Goal: Transaction & Acquisition: Book appointment/travel/reservation

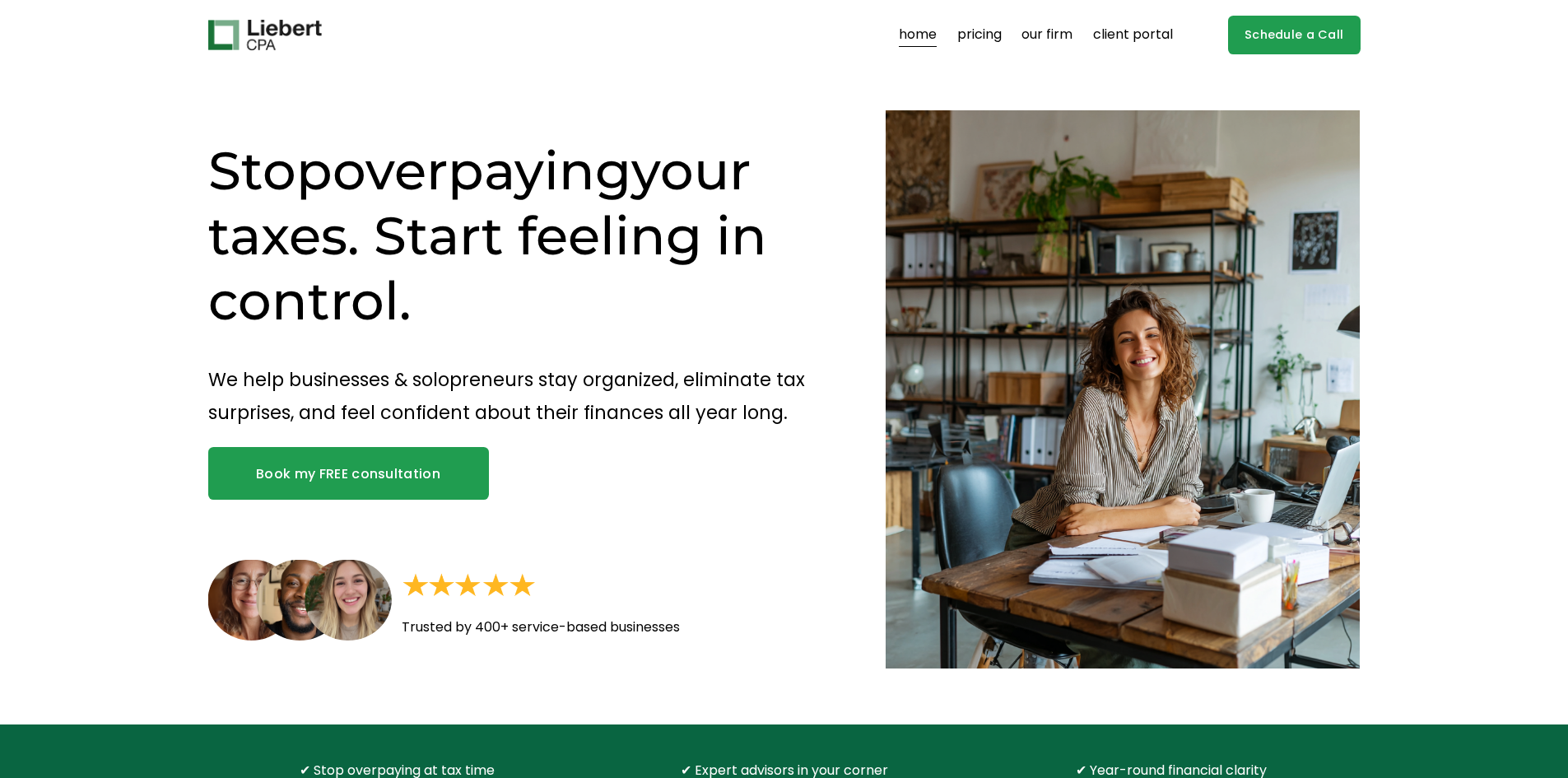
click at [1054, 36] on link "our firm" at bounding box center [1047, 35] width 51 height 26
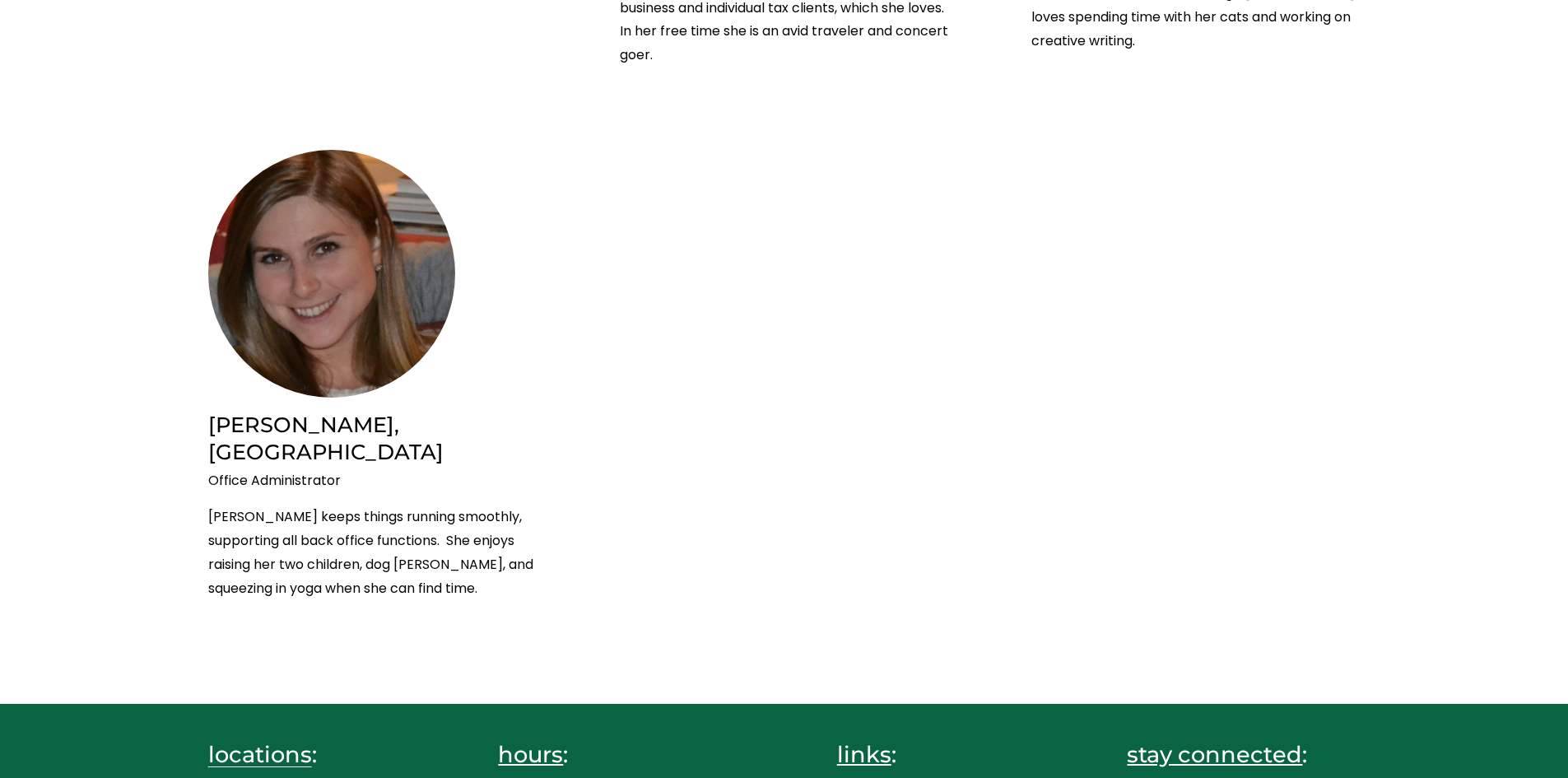
scroll to position [3746, 0]
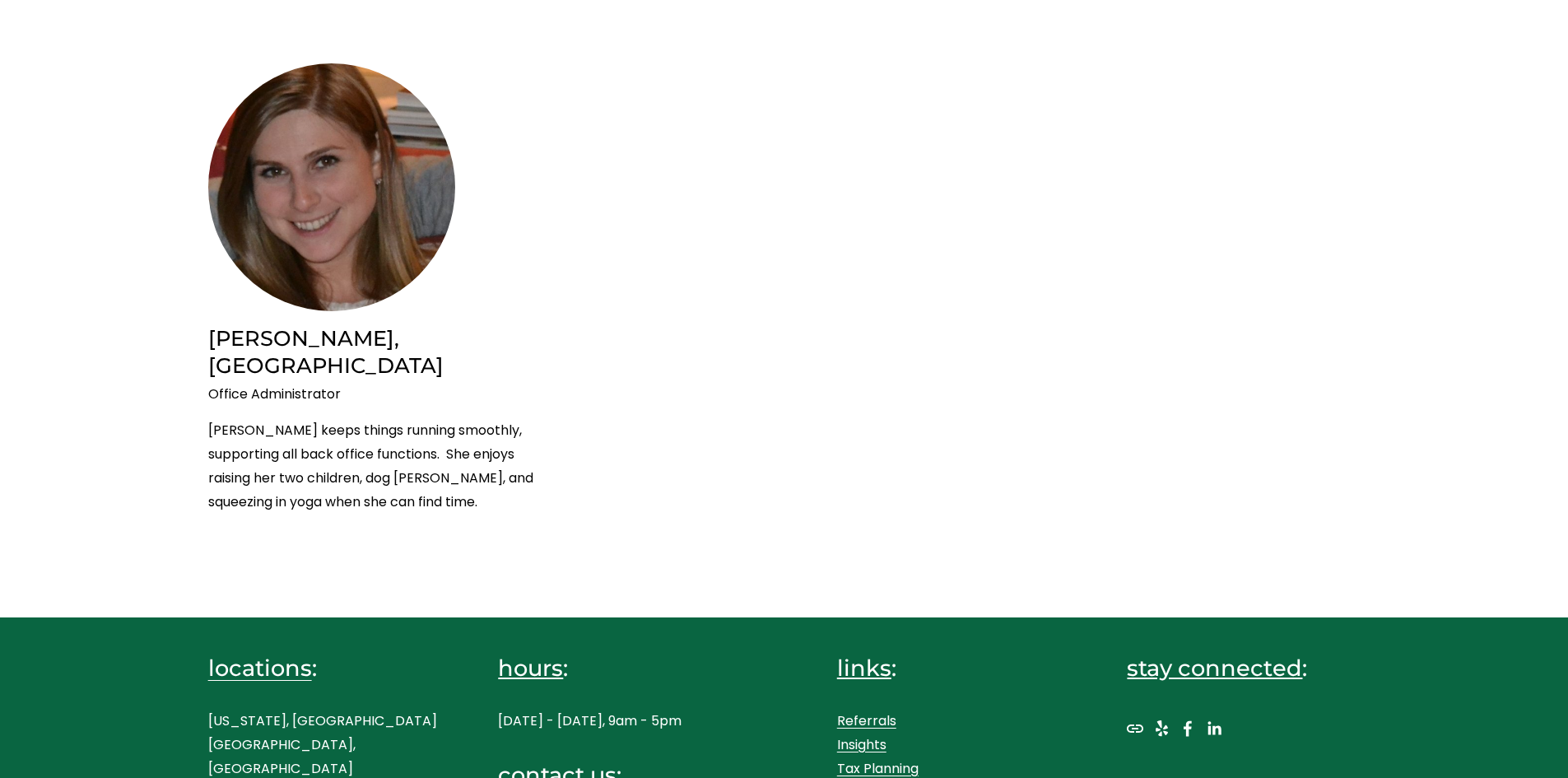
drag, startPoint x: 711, startPoint y: 715, endPoint x: 496, endPoint y: 726, distance: 215.3
click at [496, 726] on div "locations : [US_STATE], [GEOGRAPHIC_DATA] [GEOGRAPHIC_DATA], [GEOGRAPHIC_DATA] …" at bounding box center [784, 758] width 1568 height 277
copy p "[EMAIL_ADDRESS][DOMAIN_NAME]"
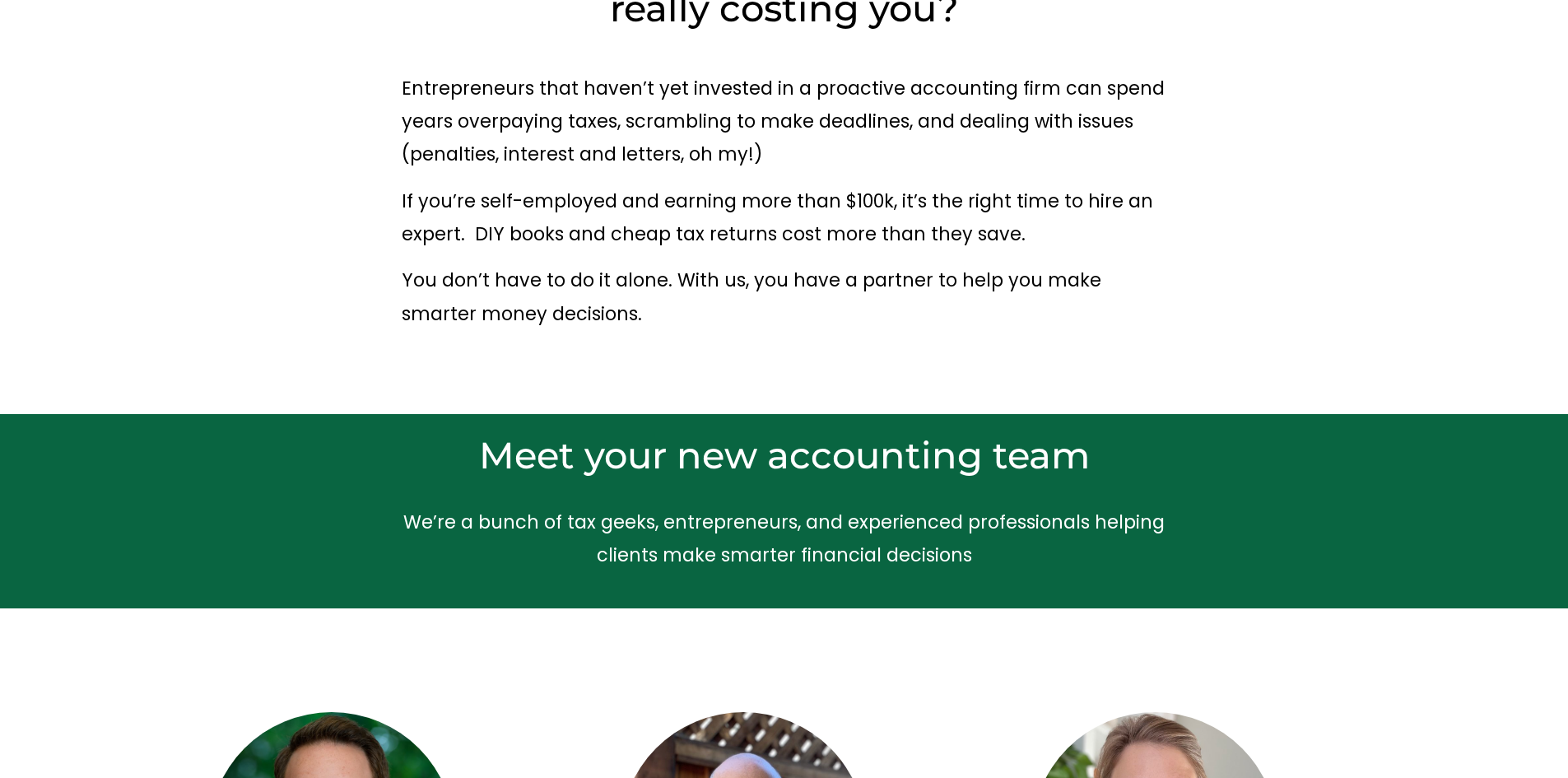
scroll to position [0, 0]
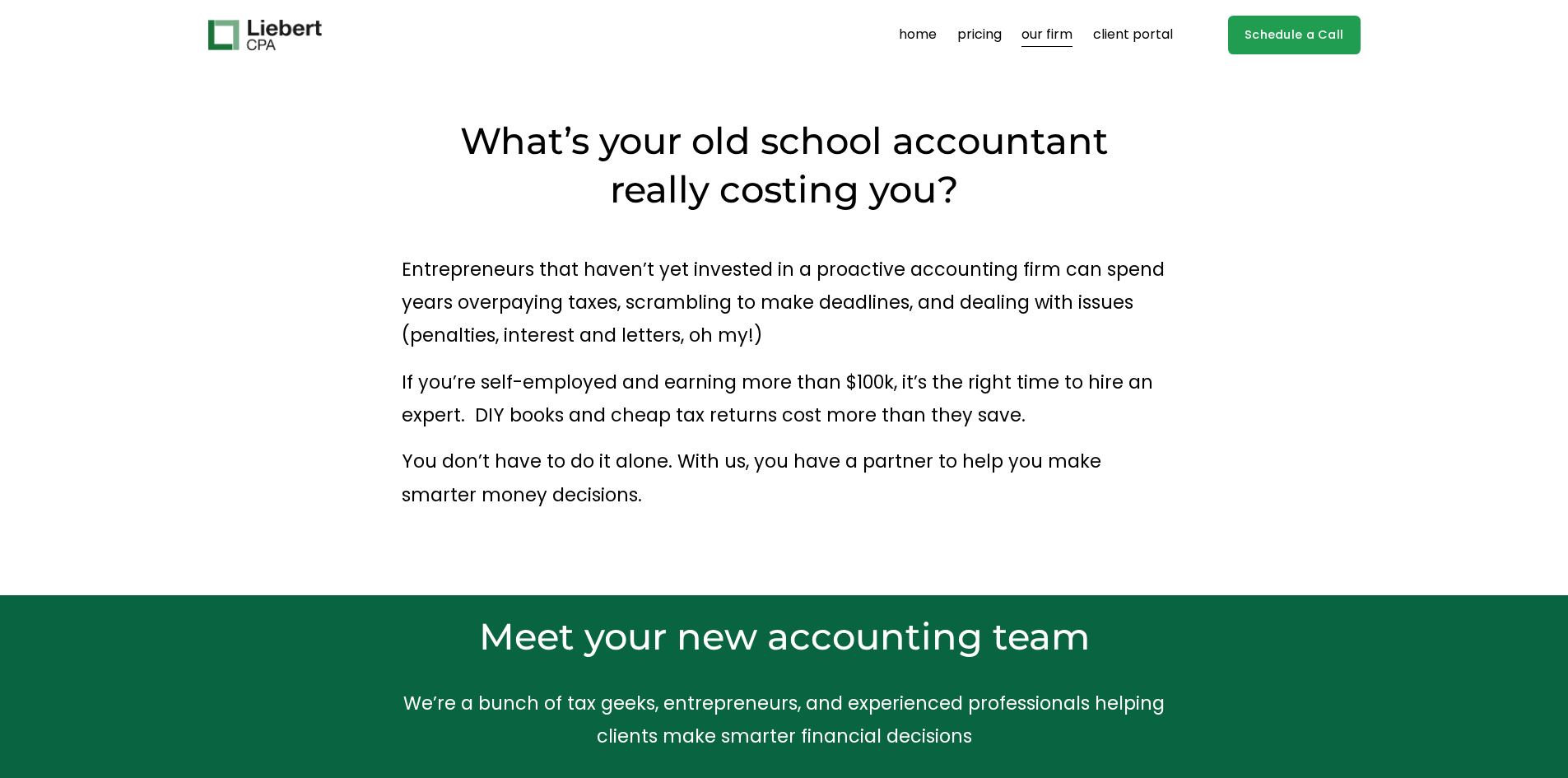
click at [1251, 35] on link "Schedule a Call" at bounding box center [1294, 35] width 132 height 39
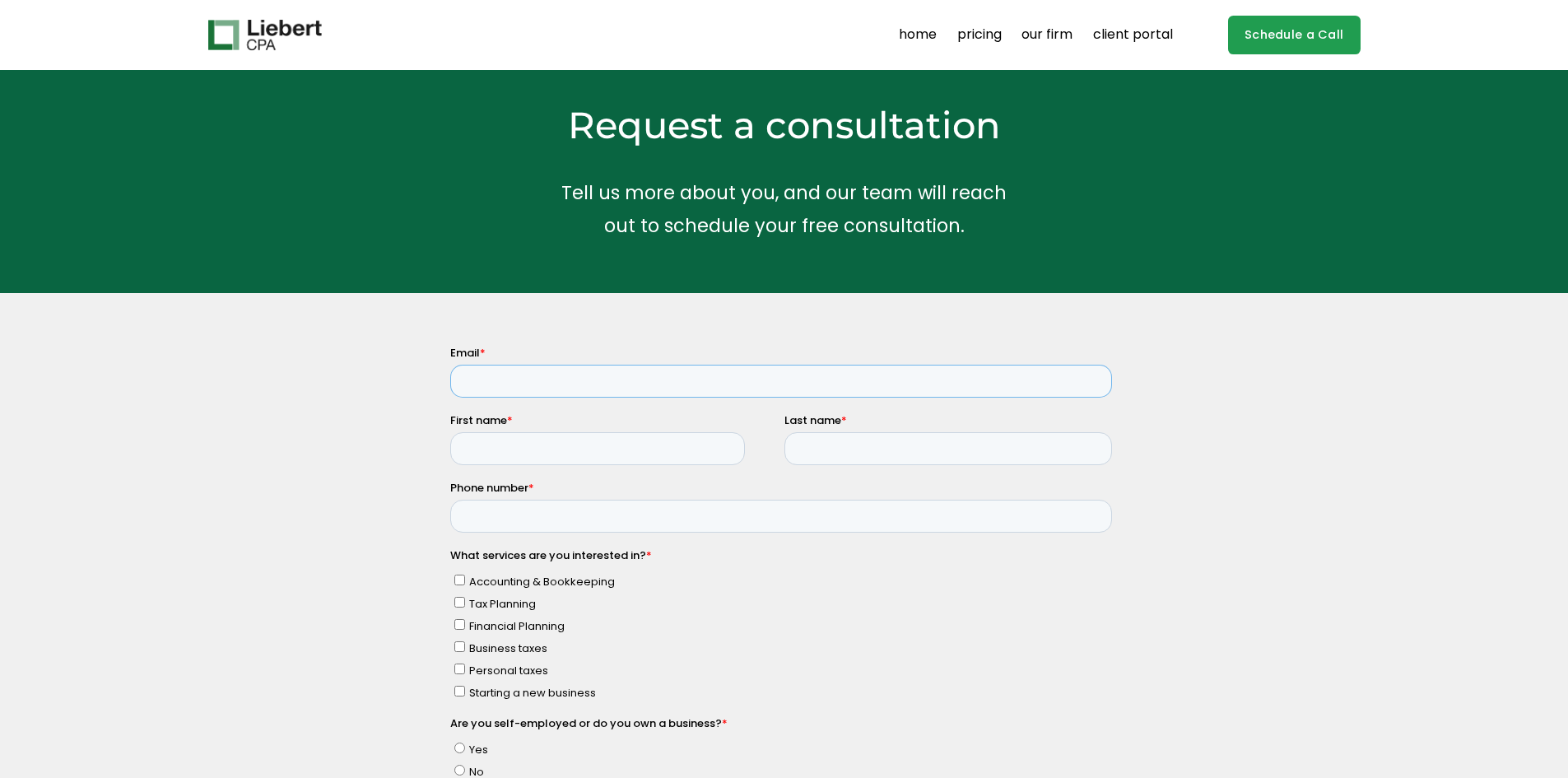
click at [631, 387] on input "Email *" at bounding box center [779, 380] width 661 height 33
type input "ac@matrx.ai"
click at [574, 443] on input "First name *" at bounding box center [596, 448] width 295 height 33
type input "Alex"
click at [825, 443] on input "Last name *" at bounding box center [947, 448] width 328 height 33
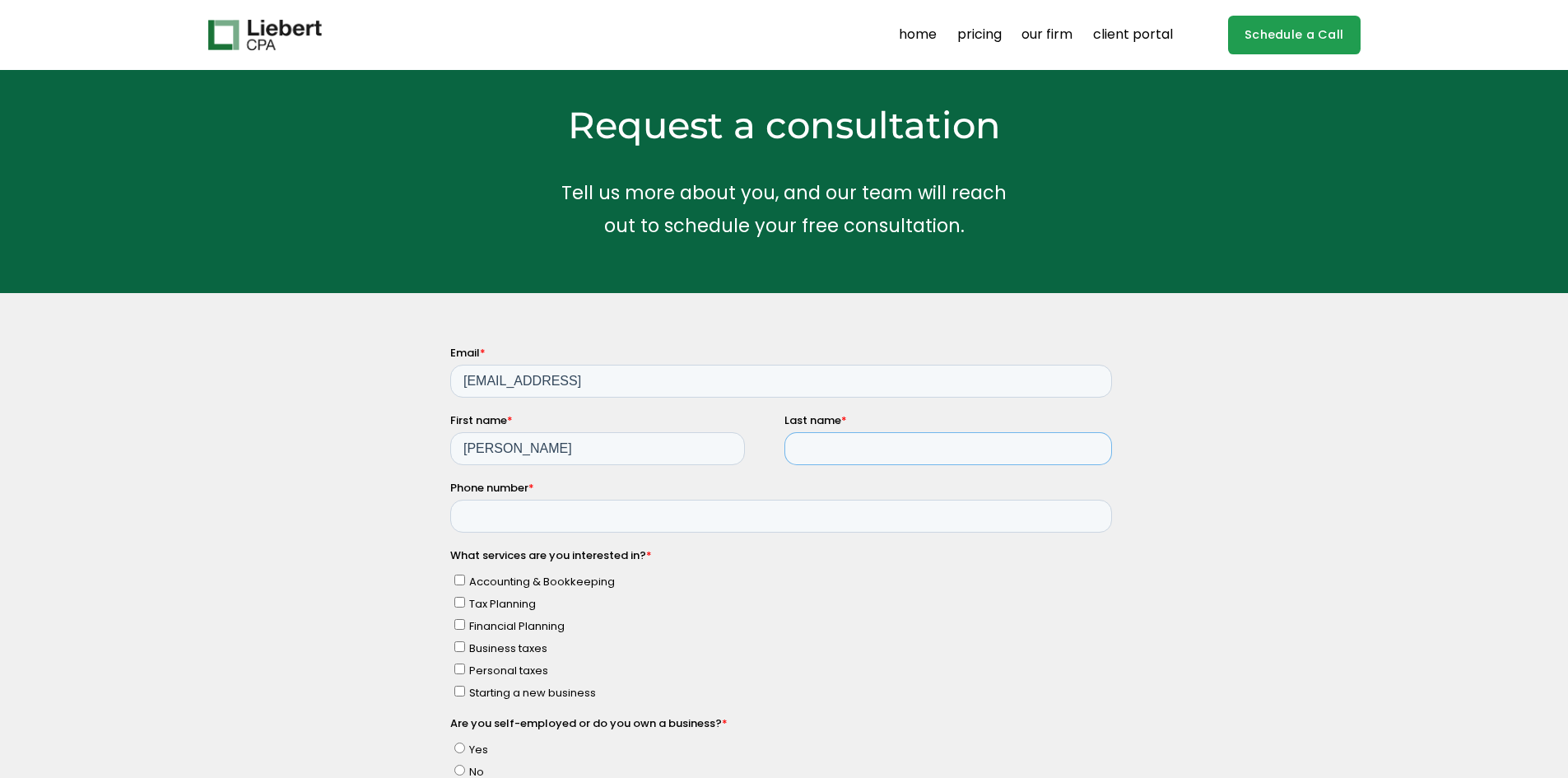
type input "Christodoulou"
click at [623, 521] on input "Phone number *" at bounding box center [779, 515] width 661 height 33
type input "19177042557"
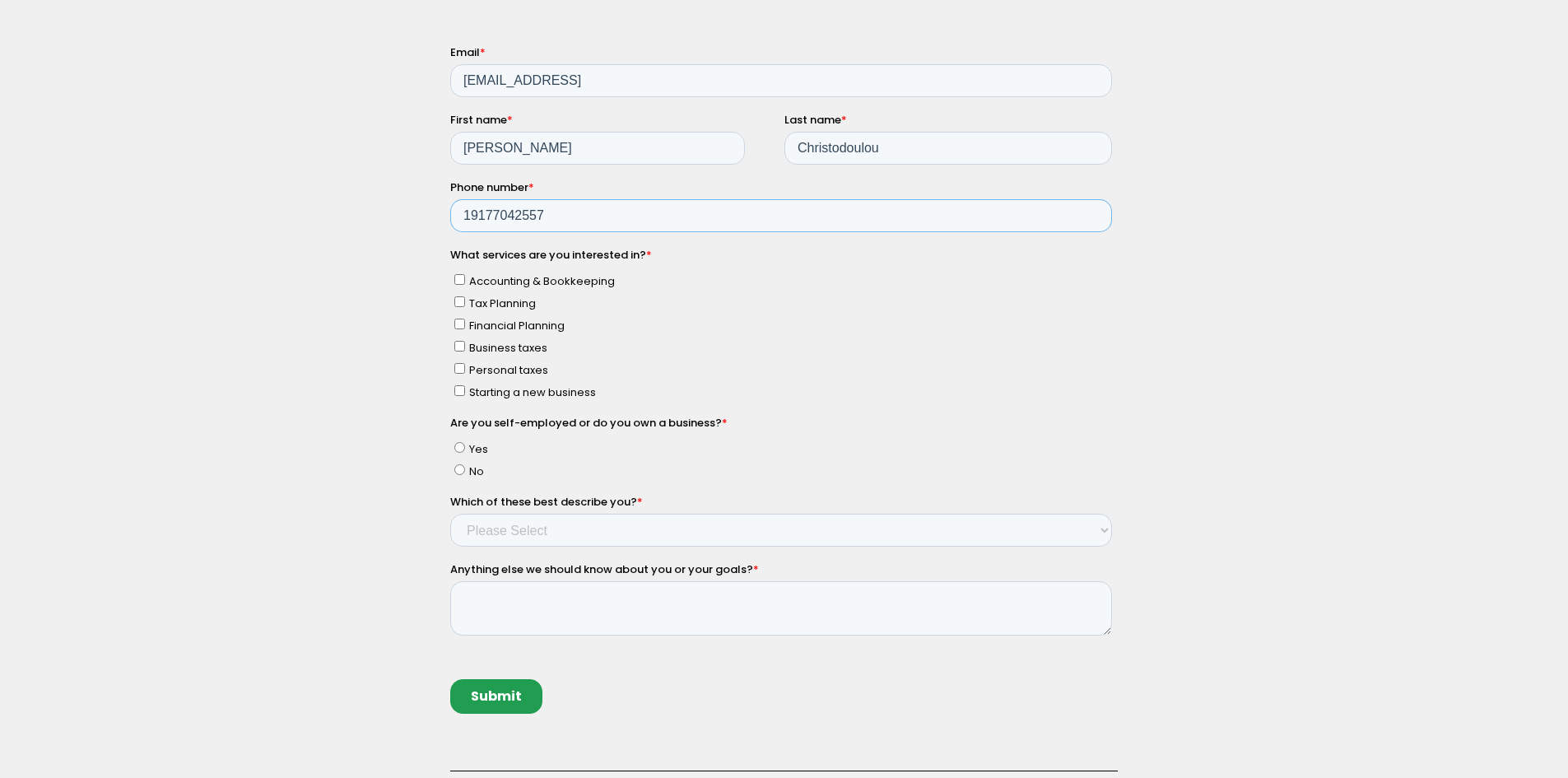
scroll to position [330, 0]
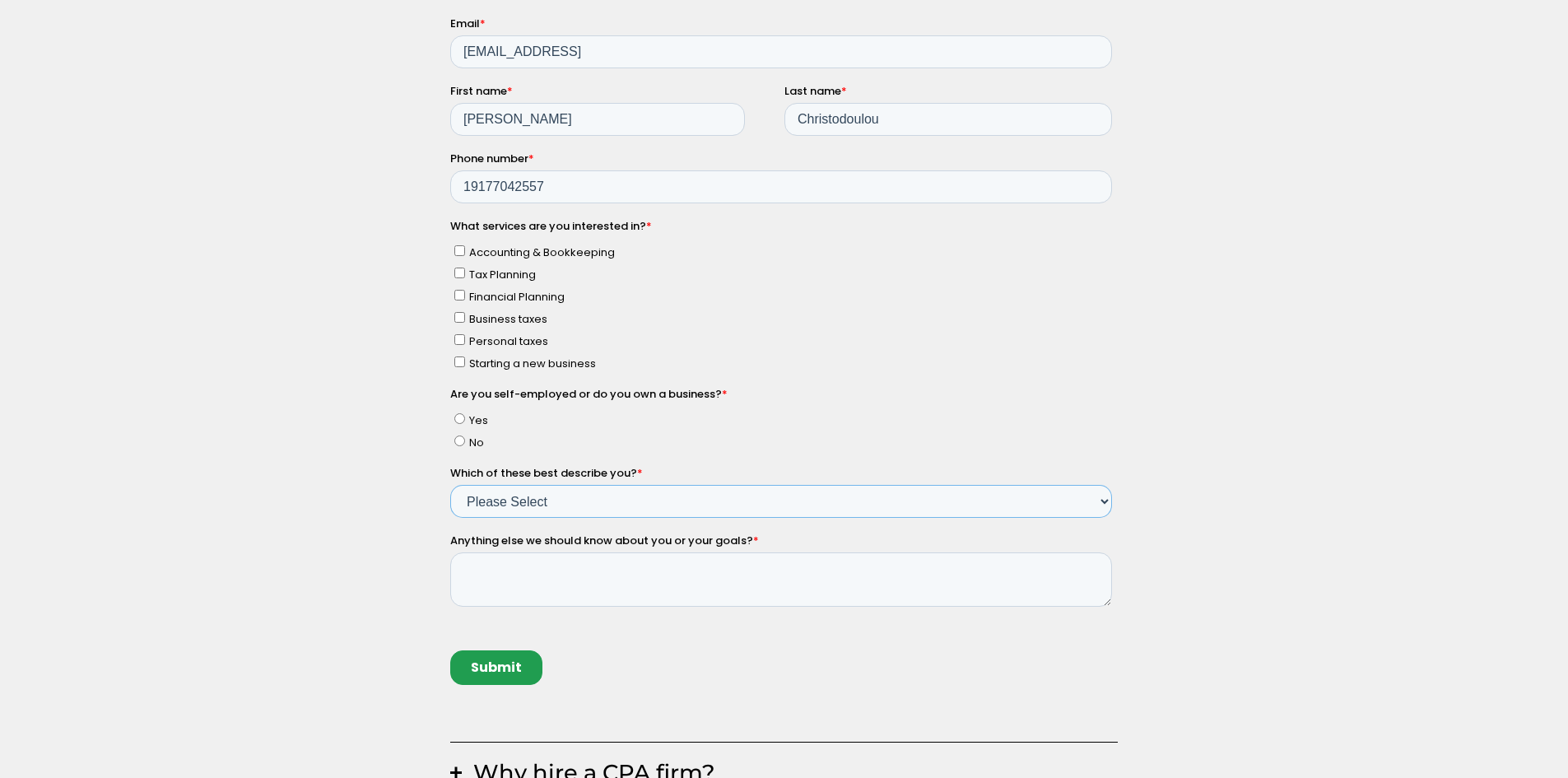
click at [492, 498] on select "Please Select Income < $100k Income between $100k-$250k Income between $250k-$5…" at bounding box center [779, 500] width 661 height 33
select select "Income < $100k"
click at [449, 484] on select "Please Select Income < $100k Income between $100k-$250k Income between $250k-$5…" at bounding box center [779, 500] width 661 height 33
click at [502, 513] on select "Please Select Income < $100k Income between $100k-$250k Income between $250k-$5…" at bounding box center [779, 500] width 661 height 33
click at [399, 467] on div "Why hire a CPA firm? Having a trusted financial partner for your business is a …" at bounding box center [784, 492] width 1568 height 954
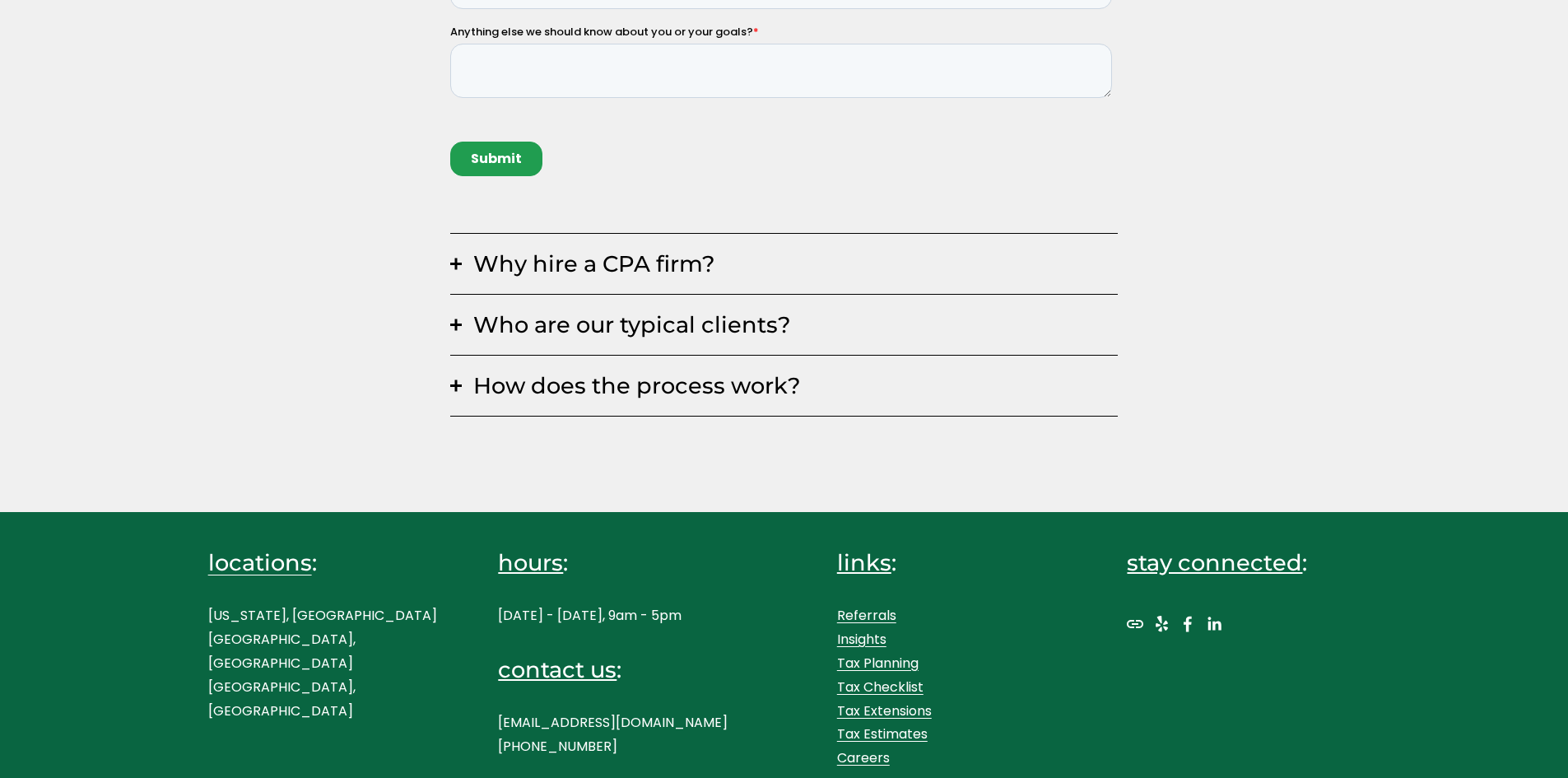
scroll to position [839, 0]
drag, startPoint x: 705, startPoint y: 722, endPoint x: 541, endPoint y: 717, distance: 164.1
click at [541, 717] on p "hello@liebertassociates.com (917) 289-1017" at bounding box center [614, 735] width 233 height 48
copy p "liebertassociates.com"
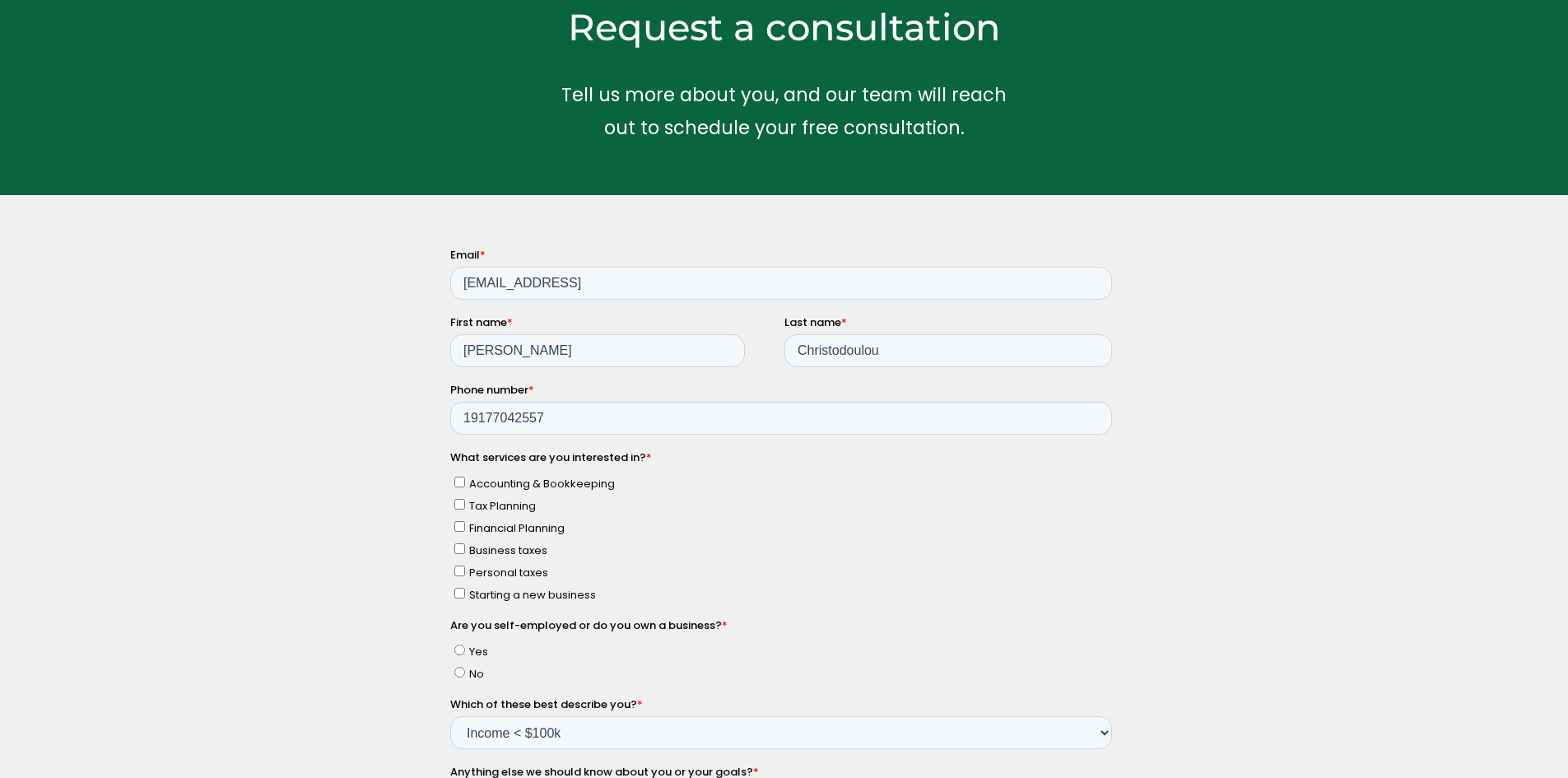
scroll to position [0, 0]
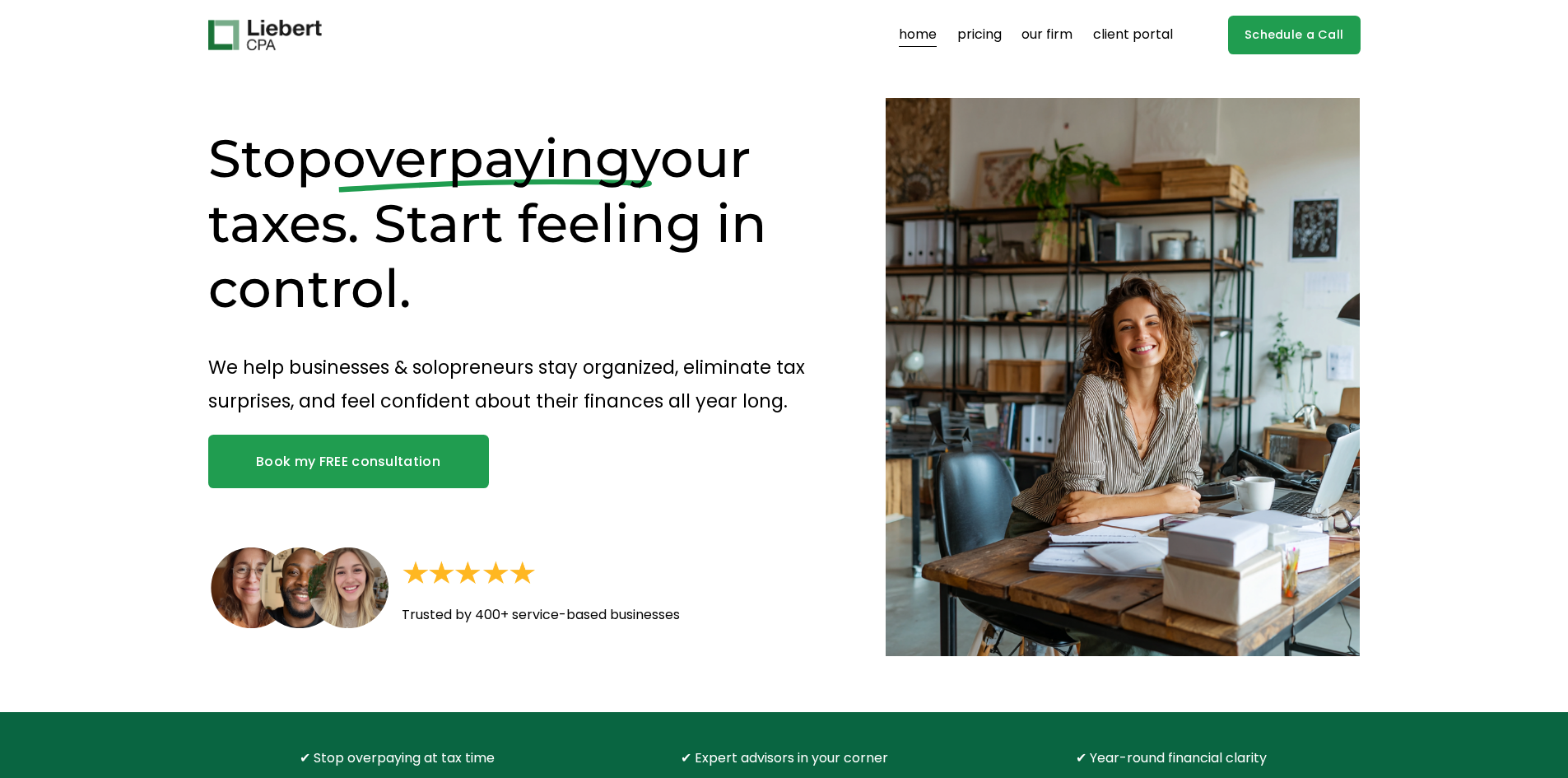
click at [1064, 37] on link "our firm" at bounding box center [1047, 35] width 51 height 26
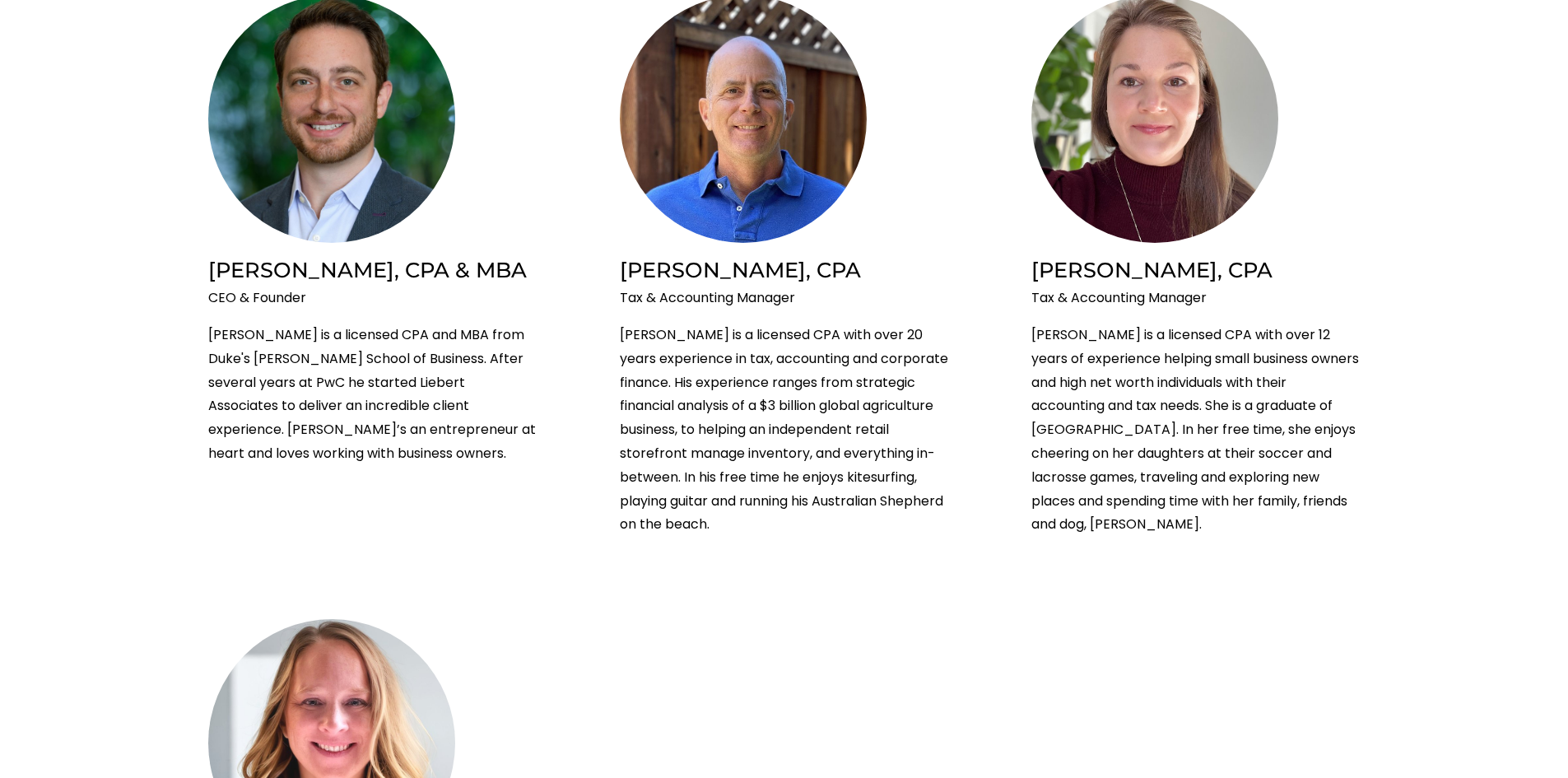
scroll to position [905, 0]
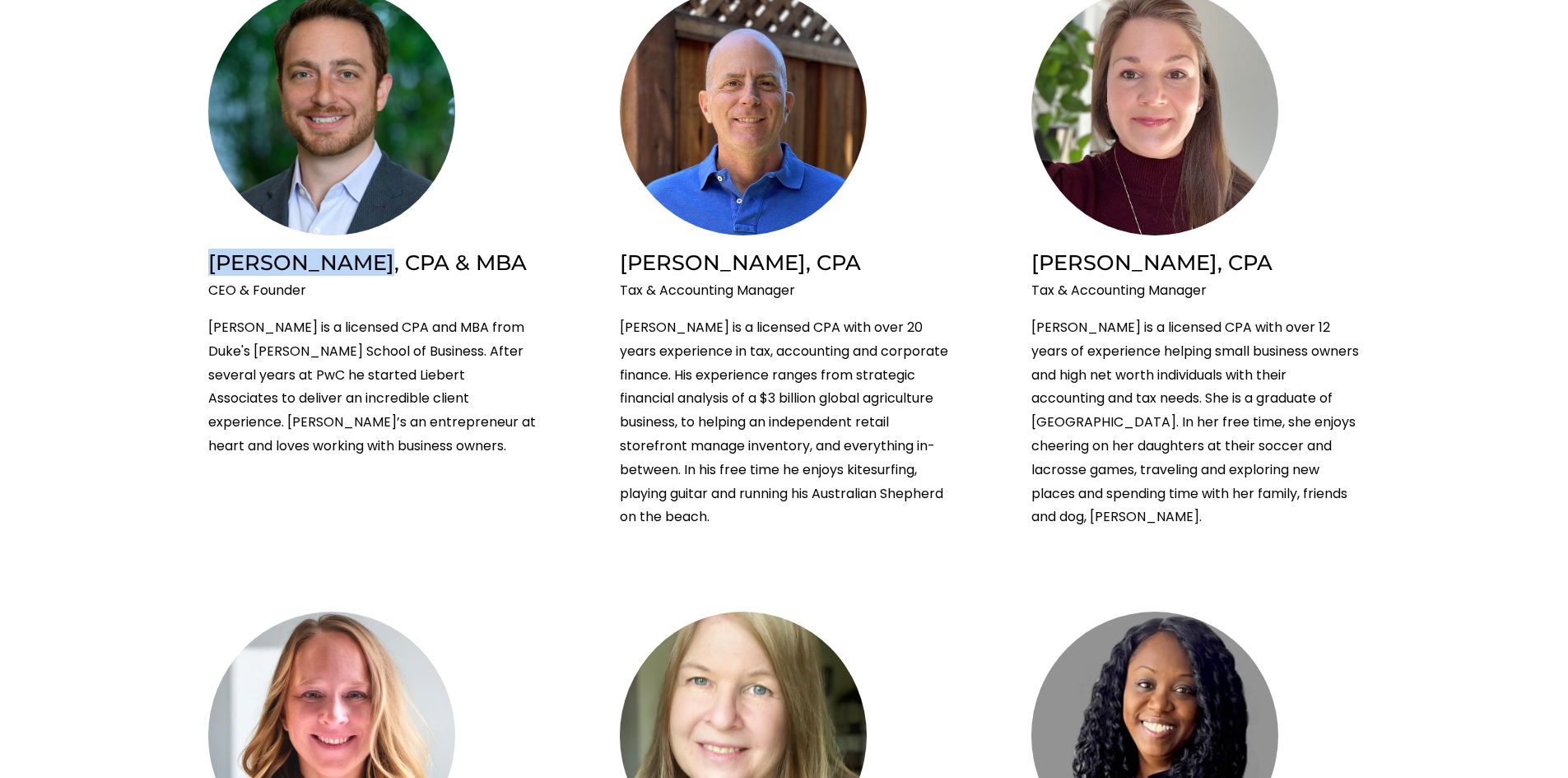
drag, startPoint x: 201, startPoint y: 262, endPoint x: 345, endPoint y: 263, distance: 144.0
copy h2 "[PERSON_NAME]"
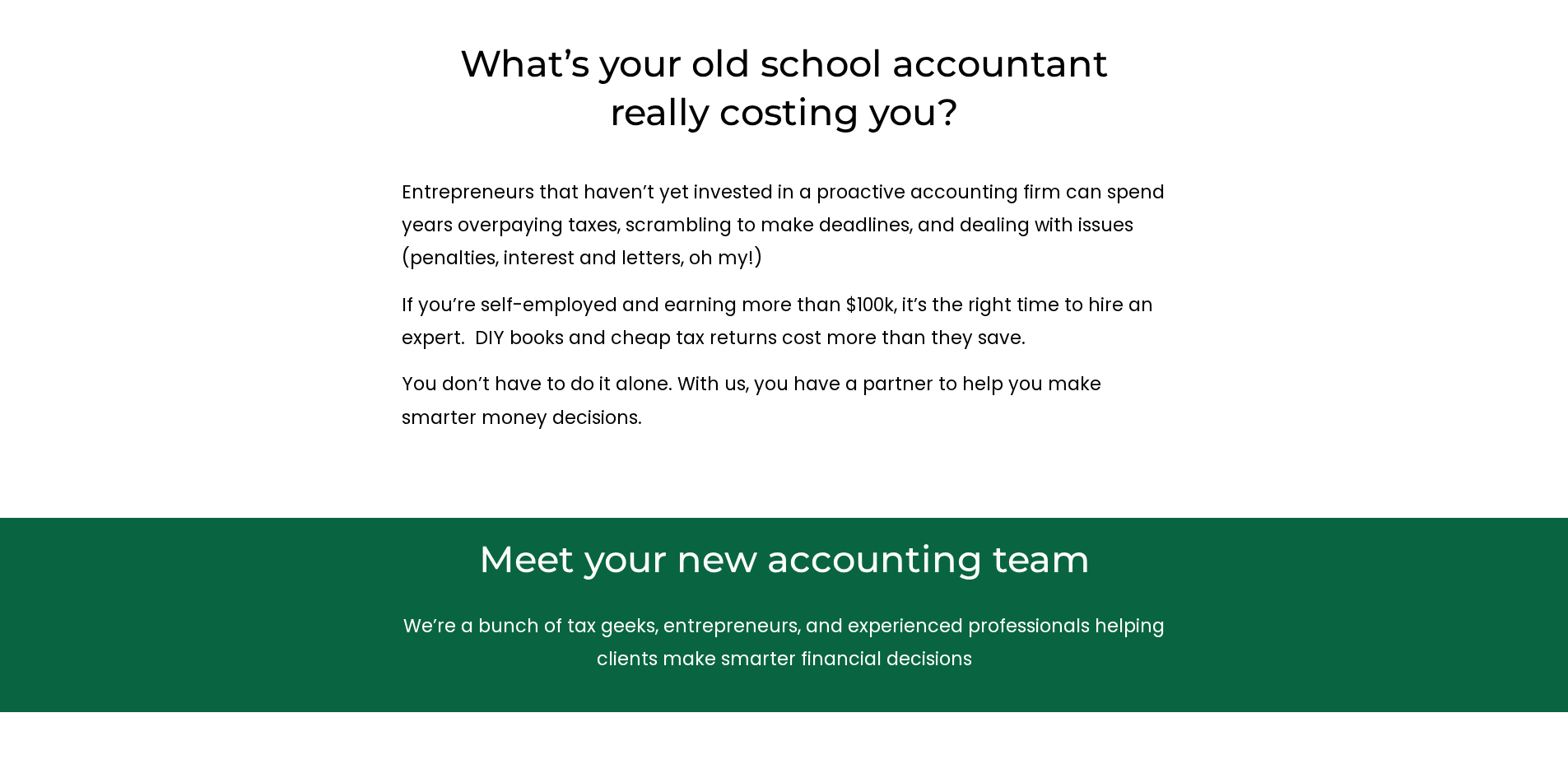
scroll to position [0, 0]
